Goal: Navigation & Orientation: Find specific page/section

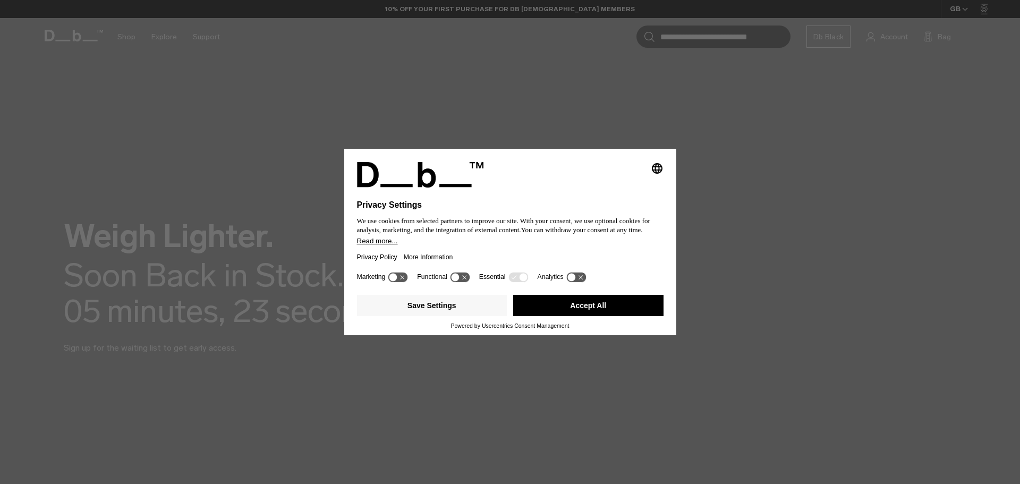
click at [564, 313] on button "Accept All" at bounding box center [588, 305] width 150 height 21
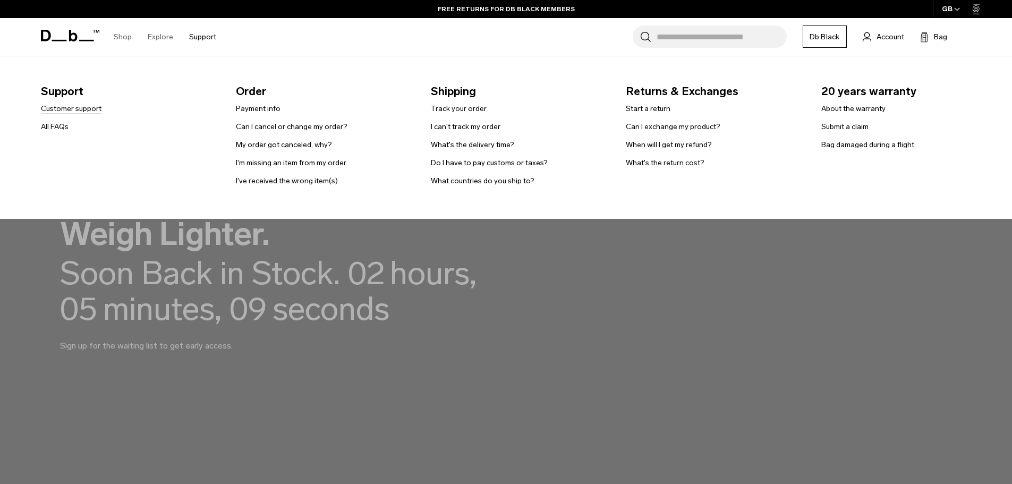
click at [87, 108] on link "Customer support" at bounding box center [71, 108] width 61 height 11
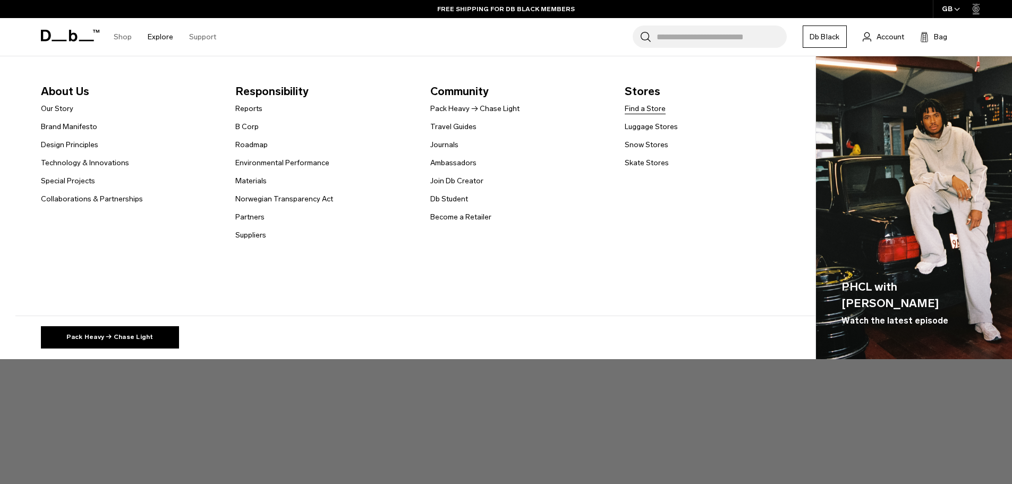
click at [645, 104] on link "Find a Store" at bounding box center [644, 108] width 41 height 11
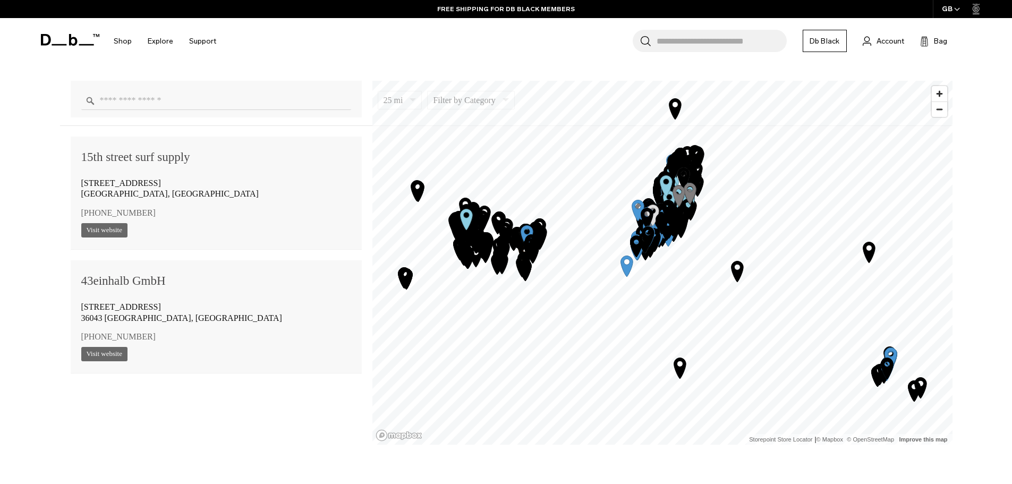
scroll to position [850, 0]
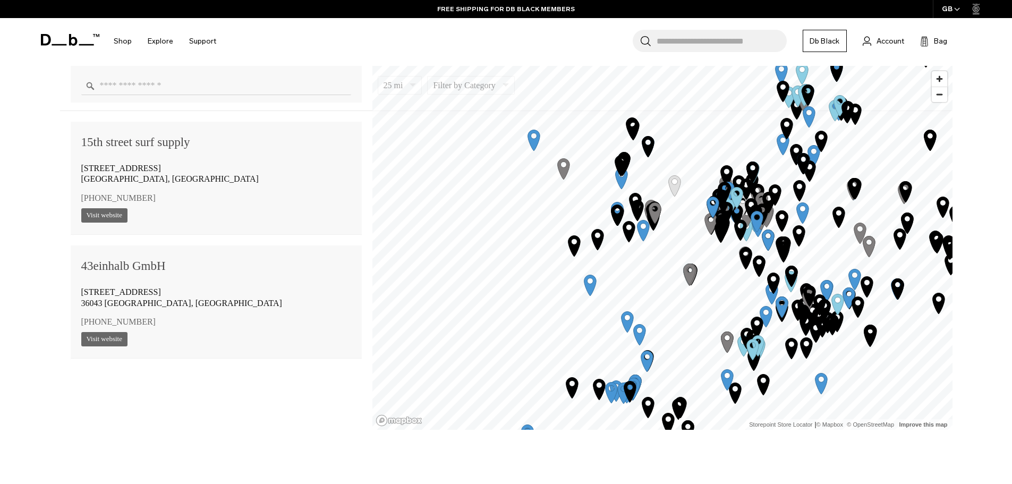
click at [646, 234] on icon "Map marker" at bounding box center [643, 230] width 12 height 21
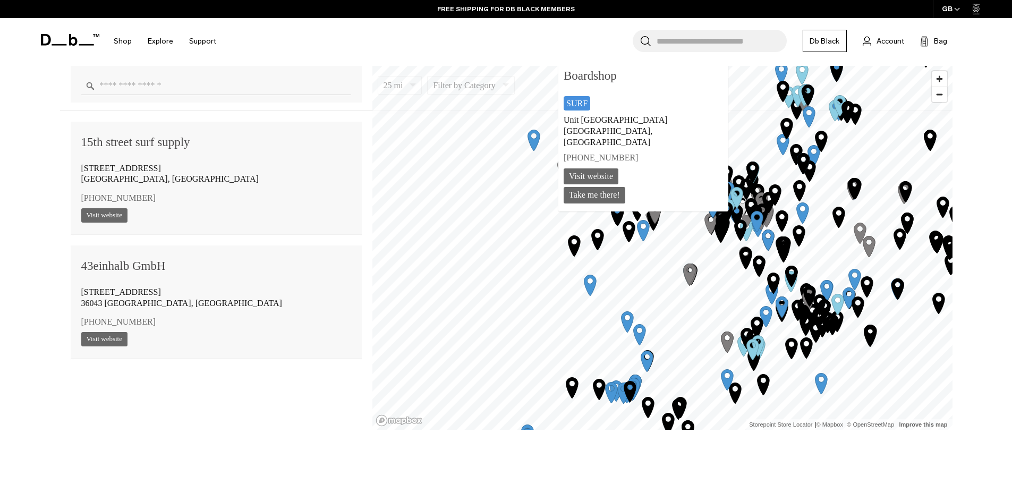
scroll to position [14394, 0]
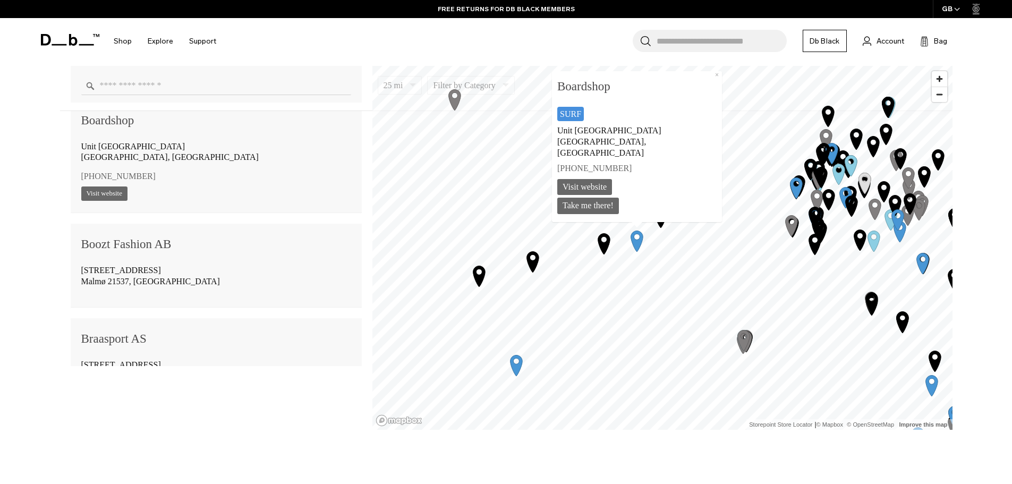
click at [661, 224] on icon "Map marker" at bounding box center [660, 217] width 12 height 21
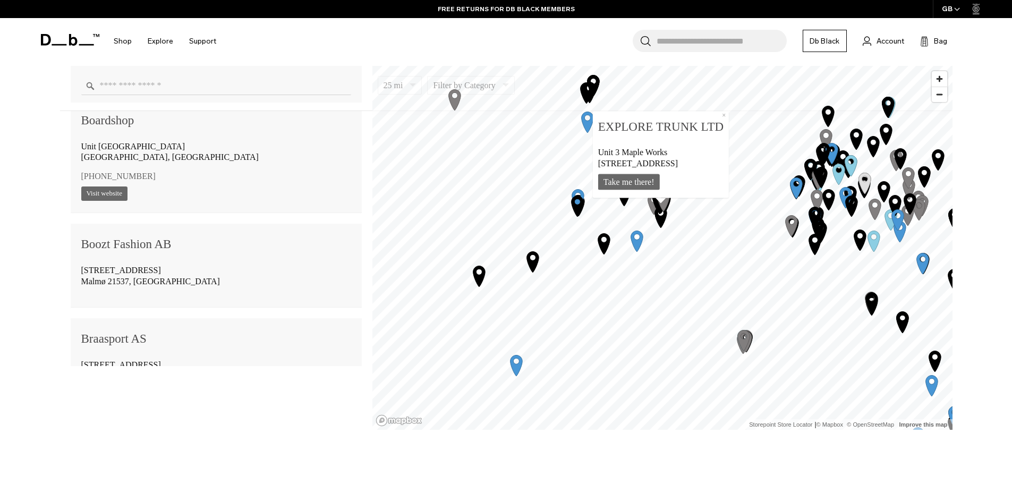
scroll to position [30070, 0]
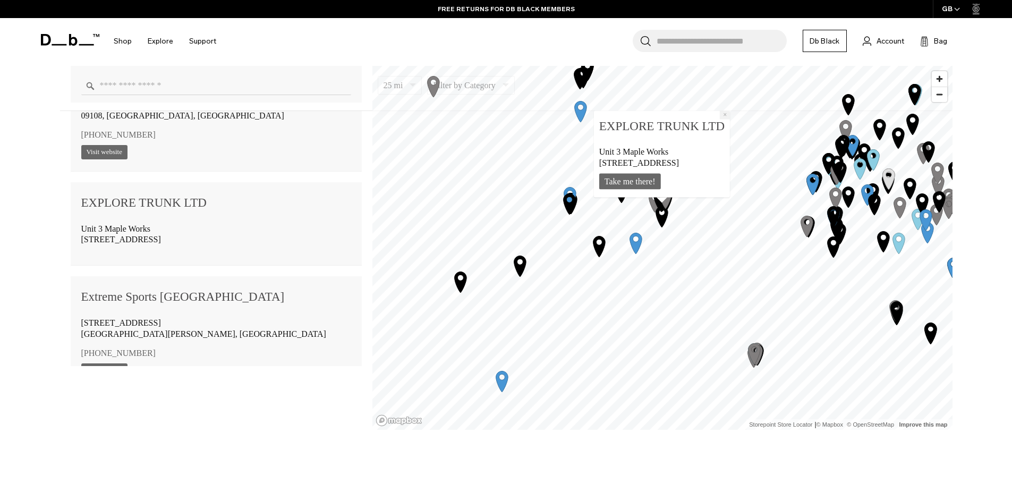
click at [729, 114] on button "×" at bounding box center [725, 114] width 10 height 8
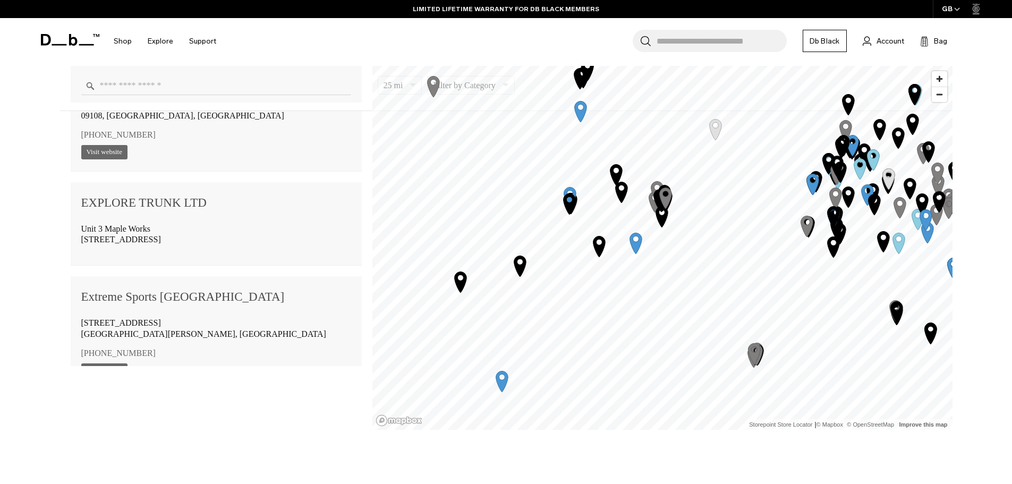
click at [620, 191] on icon "Map marker" at bounding box center [621, 192] width 12 height 21
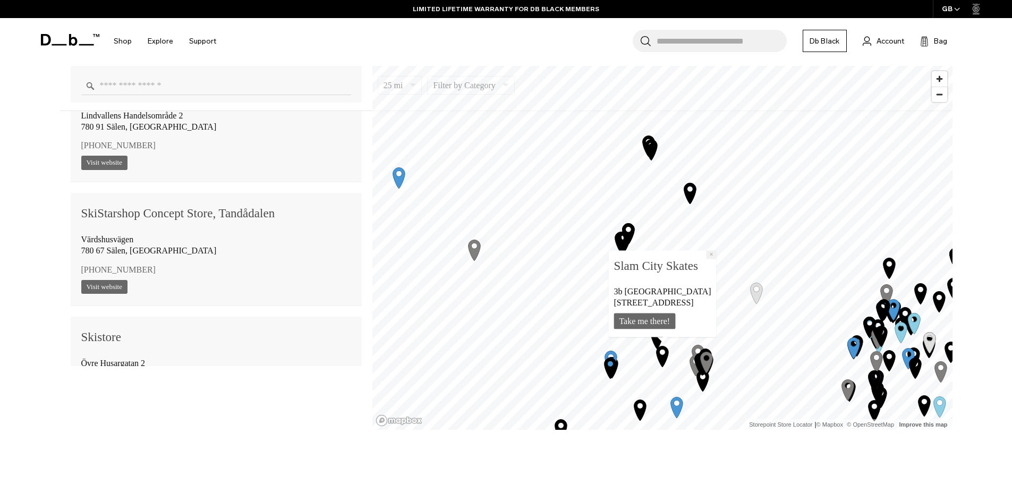
click at [716, 250] on button "×" at bounding box center [711, 254] width 10 height 8
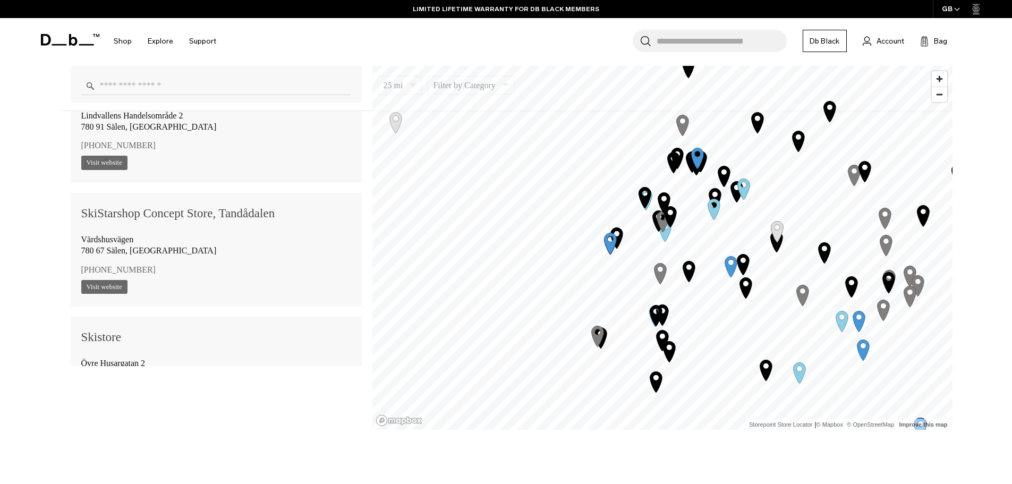
click at [665, 66] on div "1 2 3 4 5 6 7 8 9 10 11 12 13 14 15 16 17 18 19 20 21 22 23 24 25 26 27 28 29 3…" at bounding box center [662, 66] width 580 height 0
